Goal: Task Accomplishment & Management: Use online tool/utility

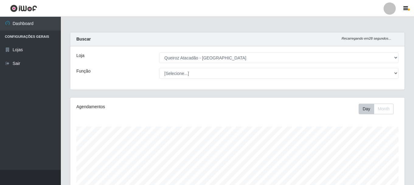
select select "464"
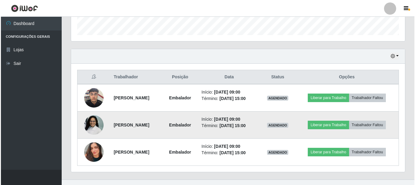
scroll to position [126, 334]
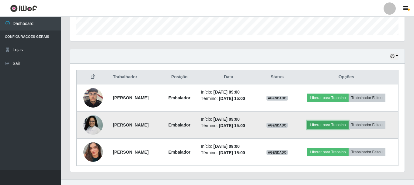
click at [333, 124] on button "Liberar para Trabalho" at bounding box center [327, 124] width 41 height 9
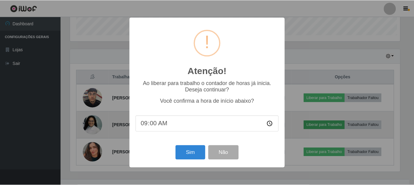
scroll to position [126, 331]
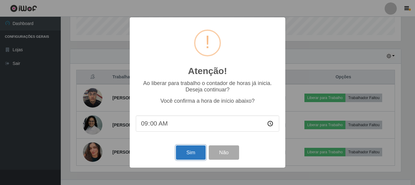
click at [191, 153] on button "Sim" at bounding box center [190, 152] width 29 height 14
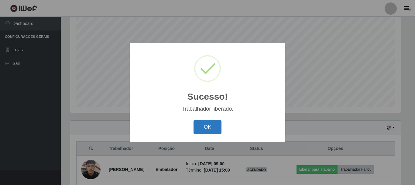
click at [214, 130] on button "OK" at bounding box center [208, 127] width 28 height 14
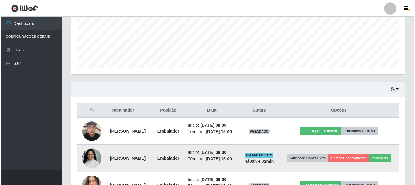
scroll to position [202, 0]
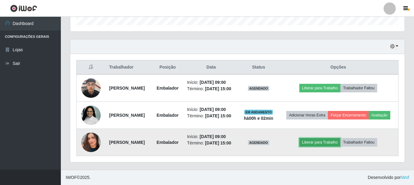
click at [324, 143] on button "Liberar para Trabalho" at bounding box center [319, 142] width 41 height 9
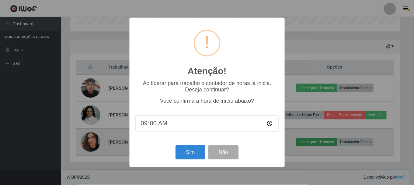
scroll to position [126, 331]
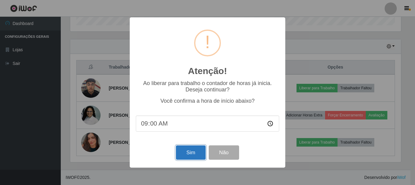
click at [202, 153] on button "Sim" at bounding box center [190, 152] width 29 height 14
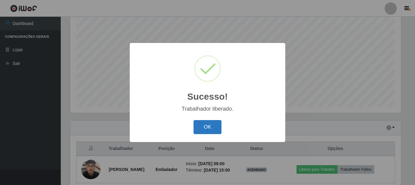
click at [200, 127] on button "OK" at bounding box center [208, 127] width 28 height 14
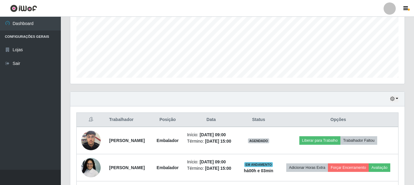
scroll to position [202, 0]
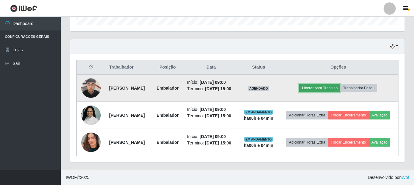
click at [329, 84] on button "Liberar para Trabalho" at bounding box center [319, 88] width 41 height 9
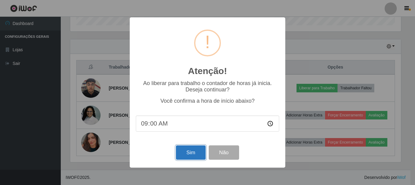
click at [186, 155] on button "Sim" at bounding box center [190, 152] width 29 height 14
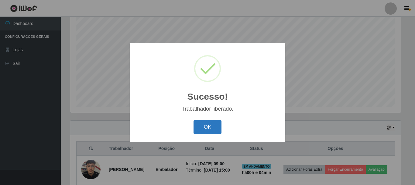
click at [213, 130] on button "OK" at bounding box center [208, 127] width 28 height 14
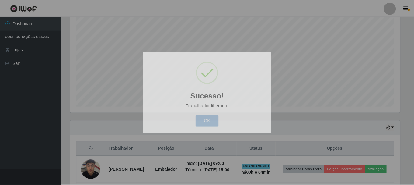
scroll to position [126, 334]
